Goal: Task Accomplishment & Management: Use online tool/utility

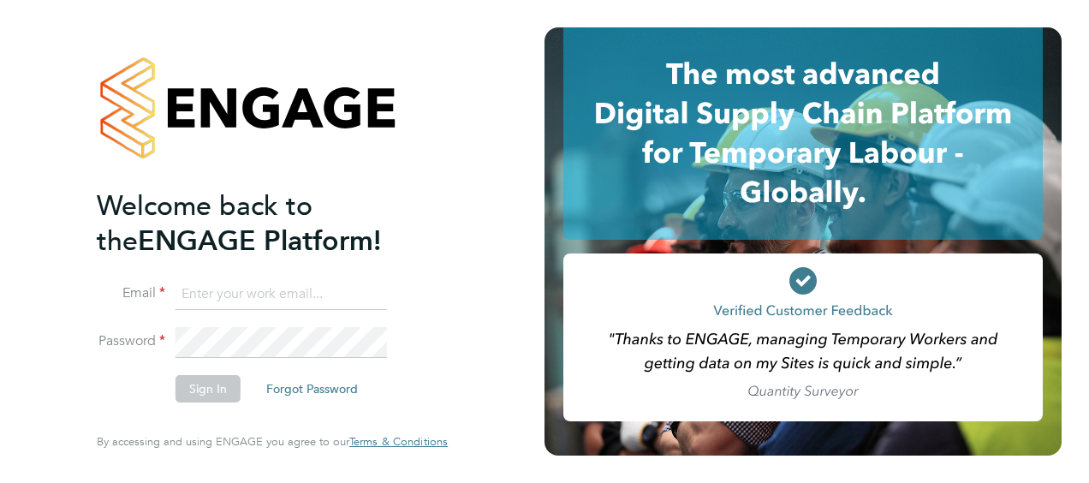
drag, startPoint x: 313, startPoint y: 289, endPoint x: 334, endPoint y: 298, distance: 22.6
click at [320, 289] on input at bounding box center [282, 294] width 212 height 31
type input "Bradley.george@hays.com"
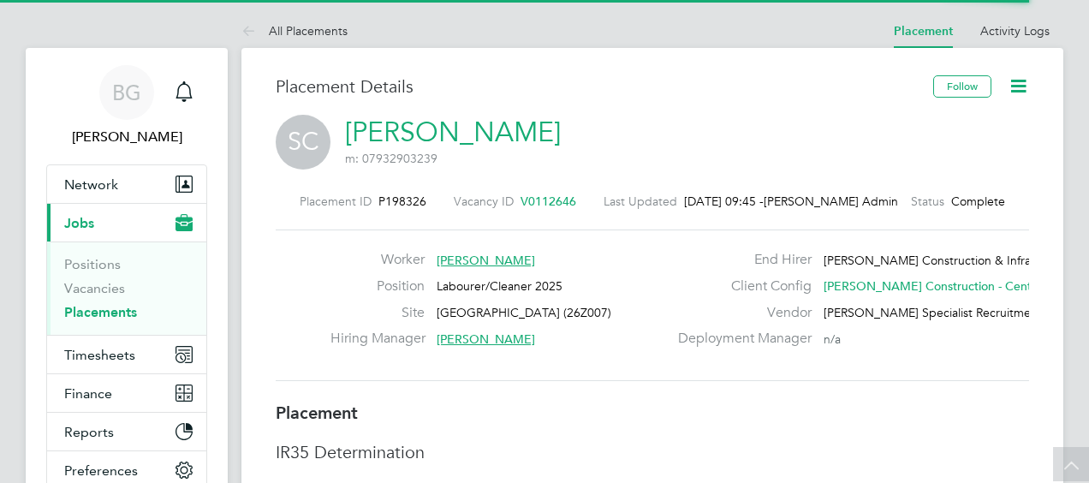
click at [120, 336] on button "Timesheets" at bounding box center [126, 355] width 159 height 38
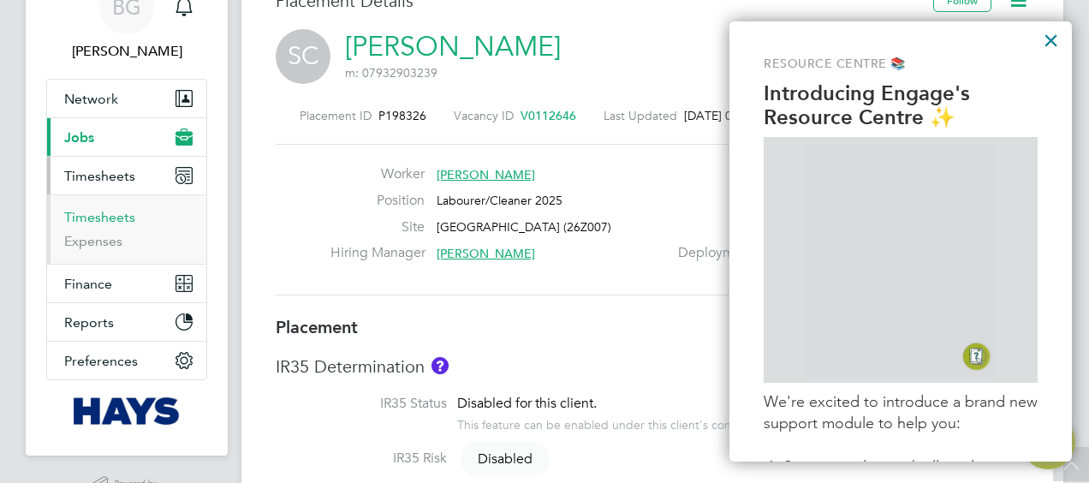
drag, startPoint x: 111, startPoint y: 212, endPoint x: 889, endPoint y: 177, distance: 778.3
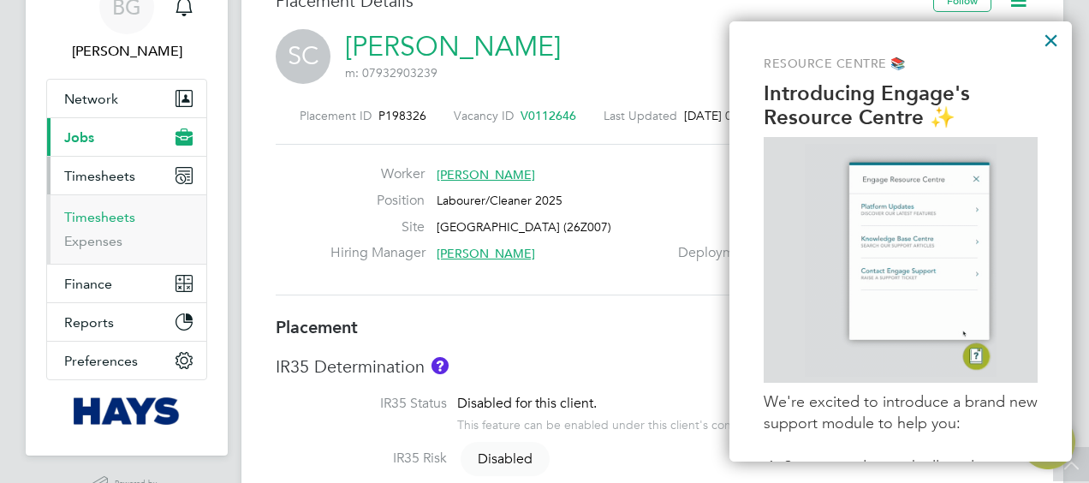
click at [111, 212] on link "Timesheets" at bounding box center [99, 217] width 71 height 16
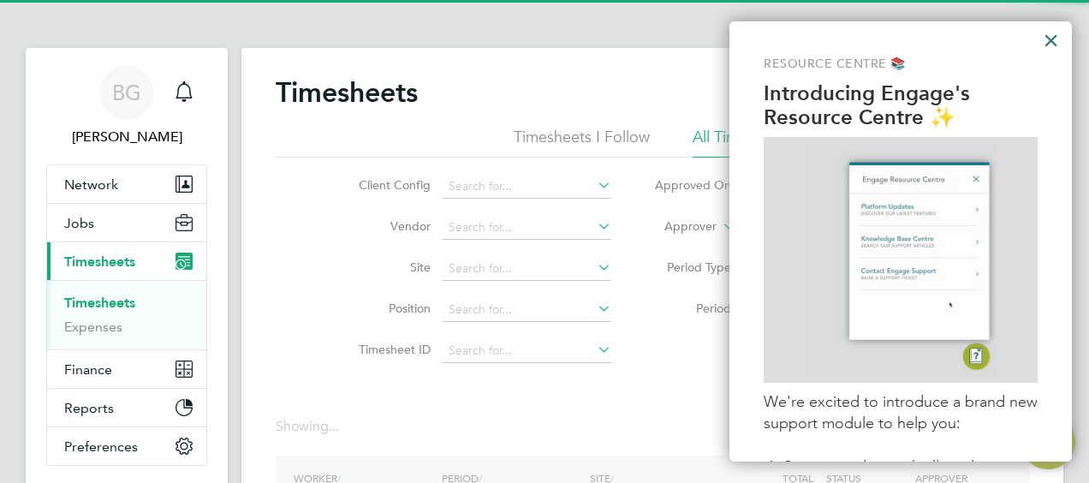
click at [1050, 32] on button "×" at bounding box center [1051, 40] width 16 height 27
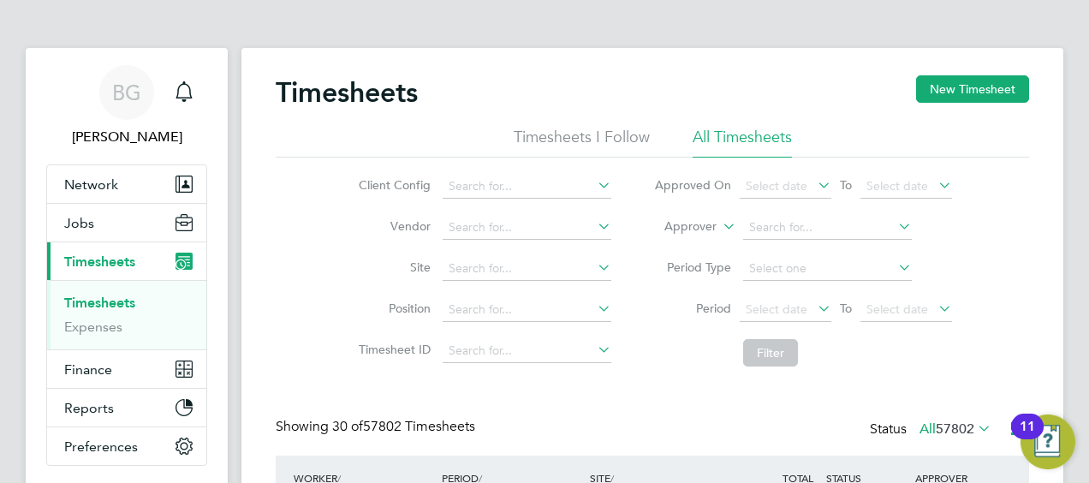
click at [691, 218] on li "Approver" at bounding box center [803, 227] width 341 height 41
click at [687, 225] on label "Approver" at bounding box center [678, 226] width 77 height 17
click at [675, 237] on li "Worker" at bounding box center [675, 246] width 84 height 22
click at [818, 222] on input at bounding box center [827, 228] width 169 height 24
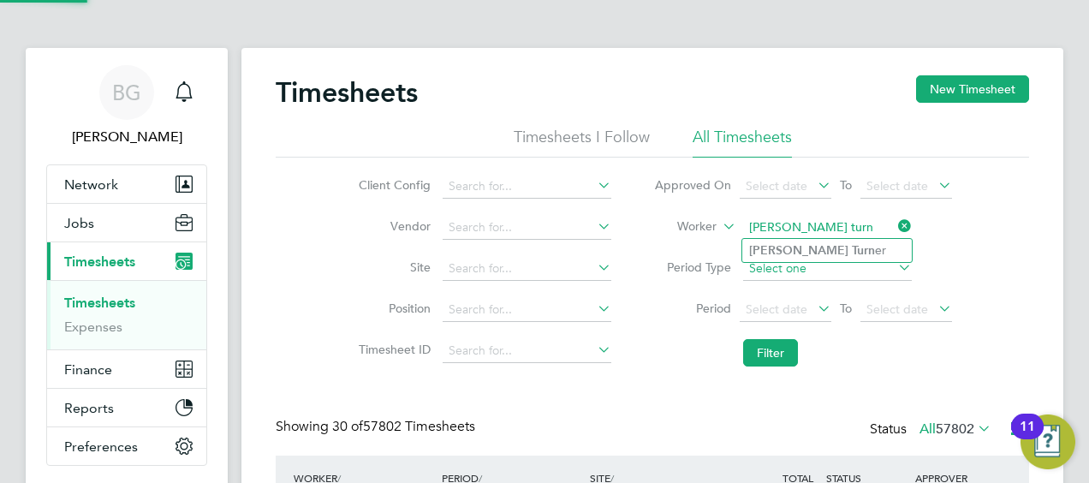
click at [819, 245] on li "[PERSON_NAME] Turn er" at bounding box center [827, 250] width 170 height 23
type input "[PERSON_NAME]"
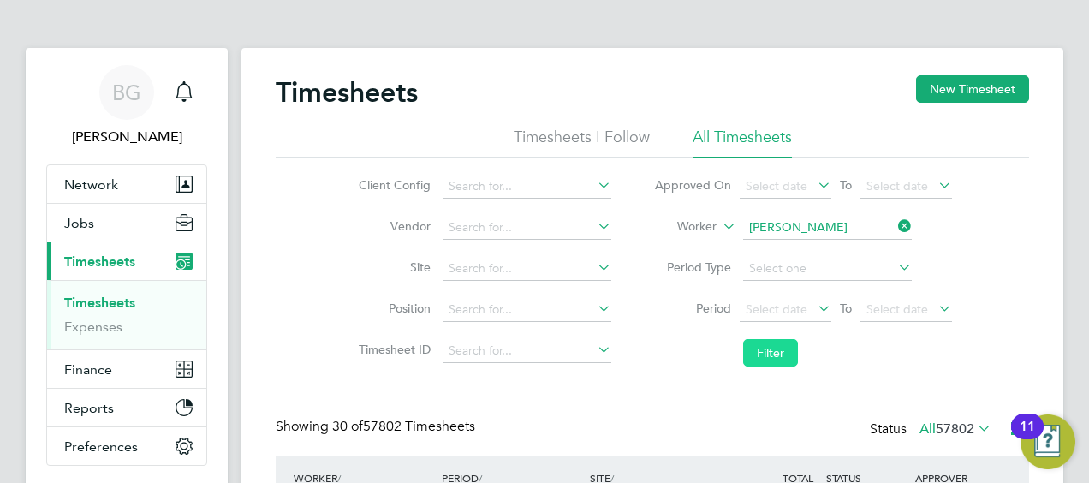
drag, startPoint x: 759, startPoint y: 357, endPoint x: 707, endPoint y: 355, distance: 51.4
click at [757, 357] on button "Filter" at bounding box center [770, 352] width 55 height 27
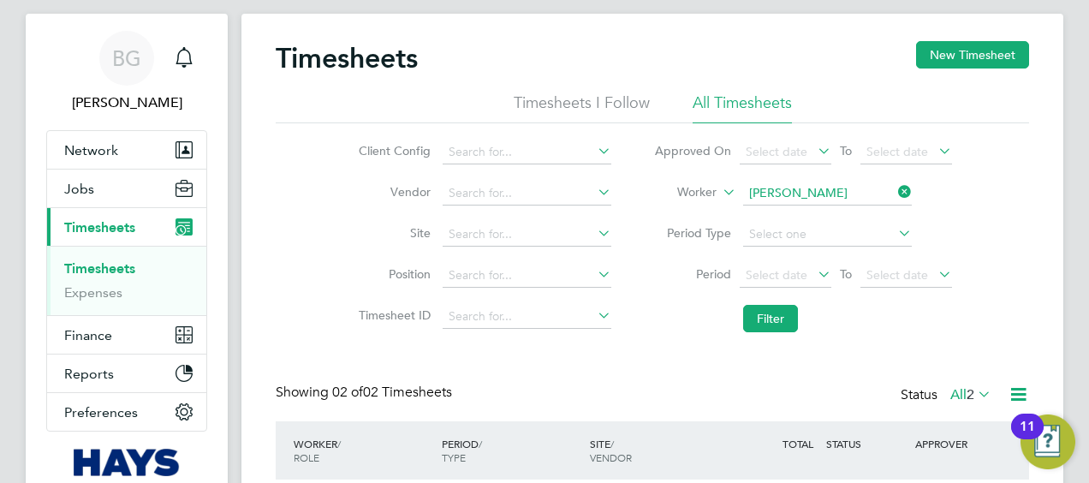
drag, startPoint x: 897, startPoint y: 189, endPoint x: 836, endPoint y: 197, distance: 62.1
click at [887, 192] on li "Worker [PERSON_NAME]" at bounding box center [803, 193] width 341 height 41
click at [836, 197] on input at bounding box center [827, 194] width 169 height 24
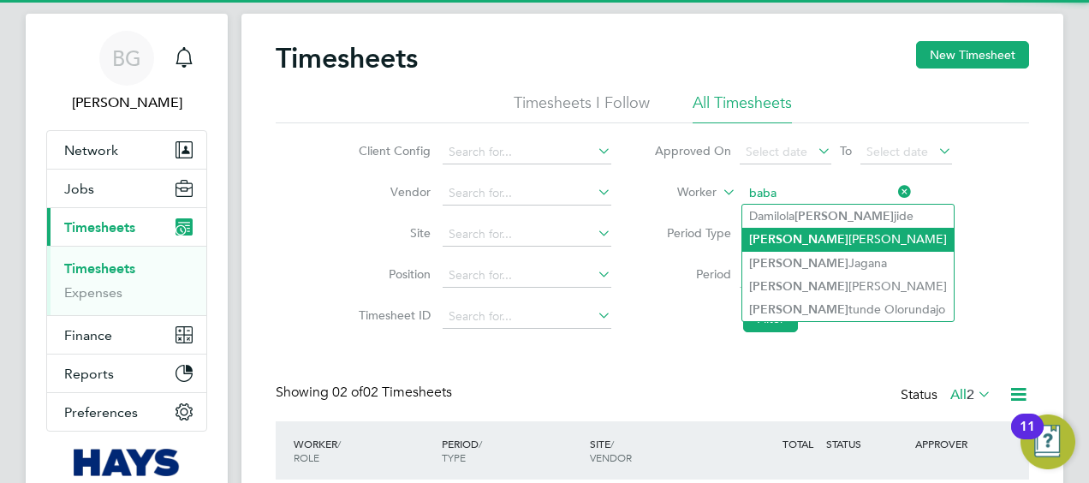
click at [841, 231] on li "Baba [PERSON_NAME]" at bounding box center [848, 239] width 212 height 23
type input "[PERSON_NAME]"
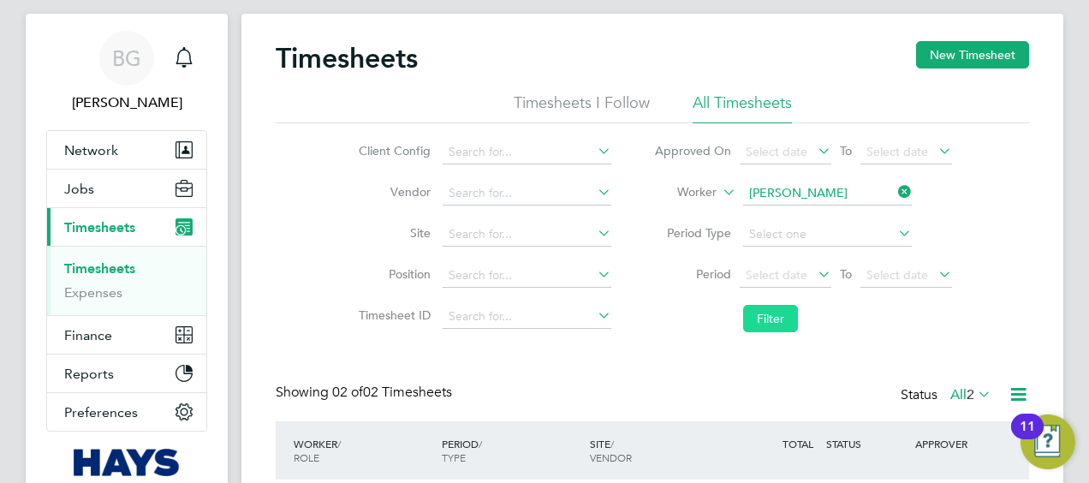
click at [770, 312] on button "Filter" at bounding box center [770, 318] width 55 height 27
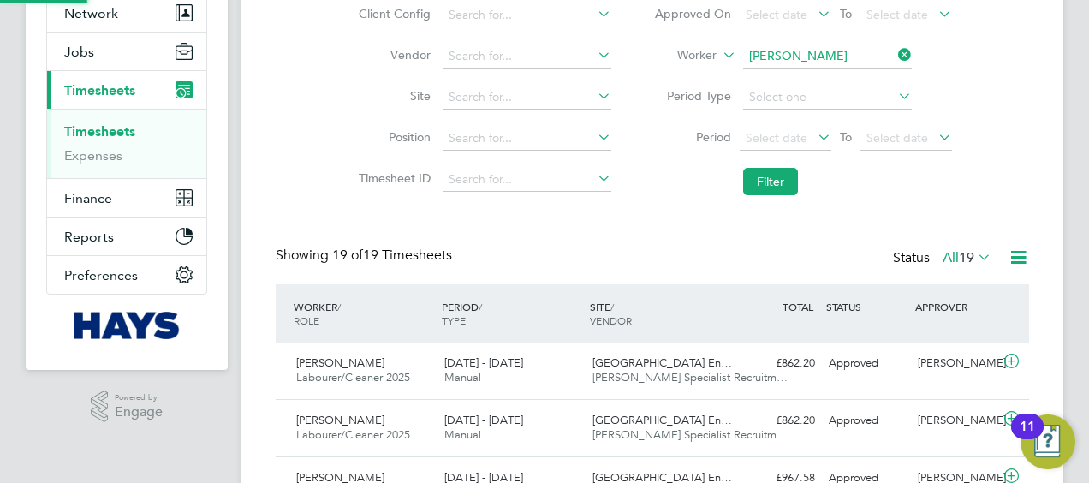
scroll to position [9, 9]
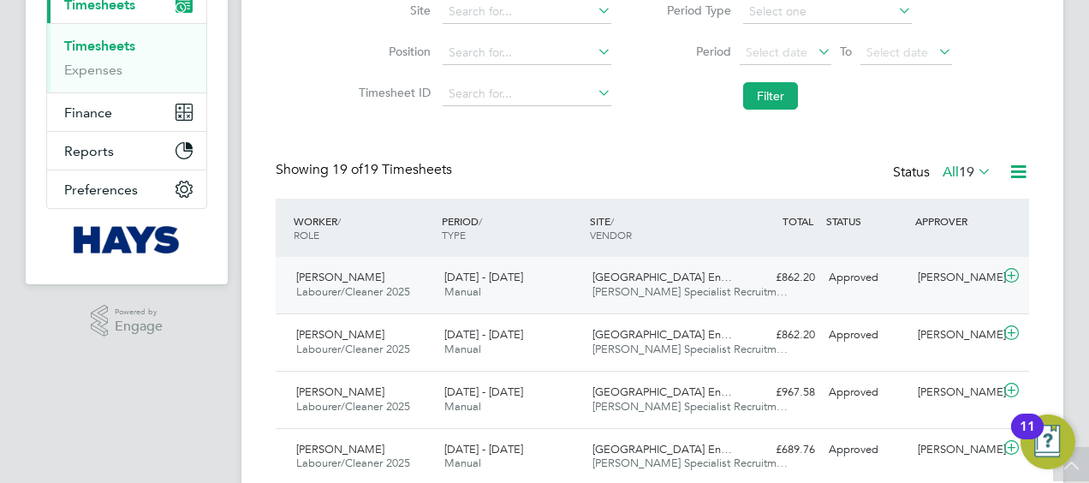
click at [730, 308] on div "[PERSON_NAME] Labourer/Cleaner 2025 [DATE] - [DATE] [DATE] - [DATE] Manual [GEO…" at bounding box center [653, 285] width 754 height 57
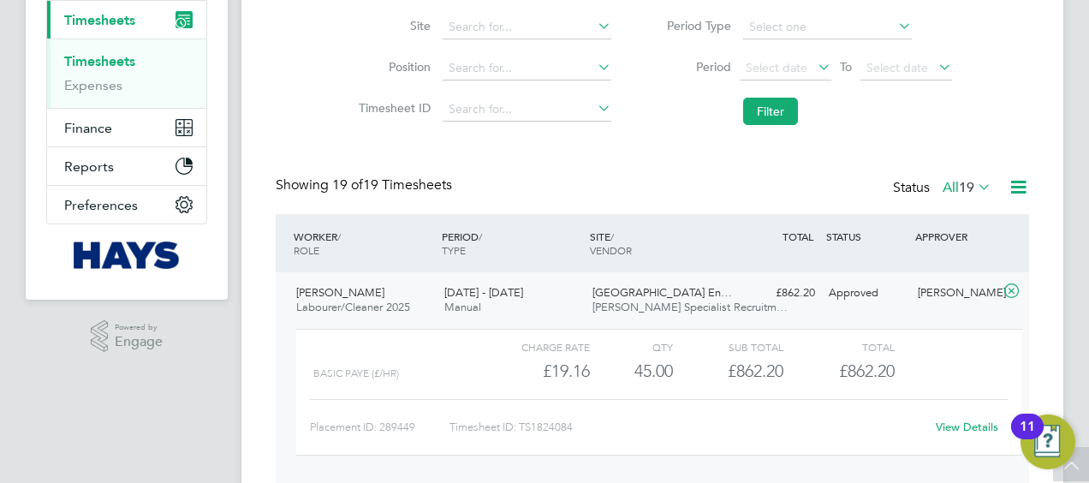
scroll to position [43, 148]
